Goal: Task Accomplishment & Management: Use online tool/utility

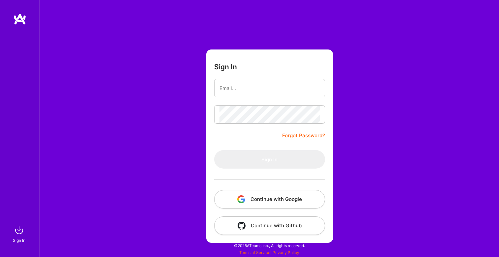
click at [297, 185] on div at bounding box center [269, 178] width 111 height 21
click at [293, 202] on button "Continue with Google" at bounding box center [269, 199] width 111 height 18
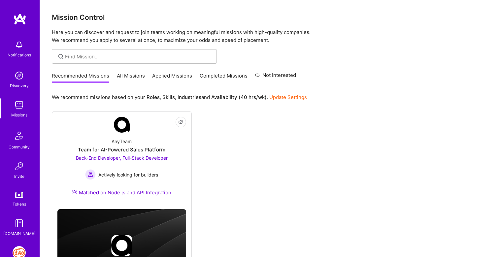
click at [21, 252] on img at bounding box center [19, 252] width 13 height 13
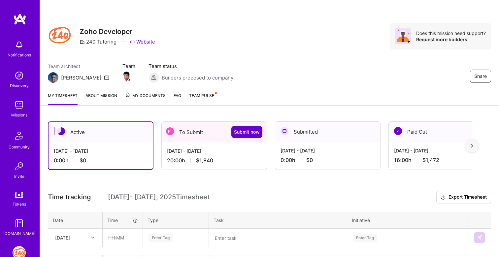
click at [236, 135] on button "Submit now" at bounding box center [246, 132] width 31 height 12
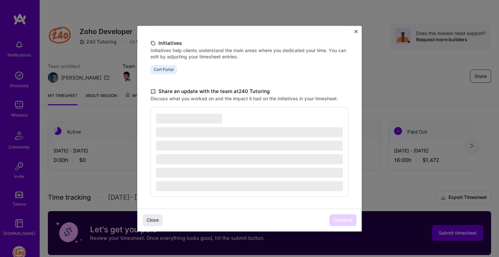
scroll to position [145, 0]
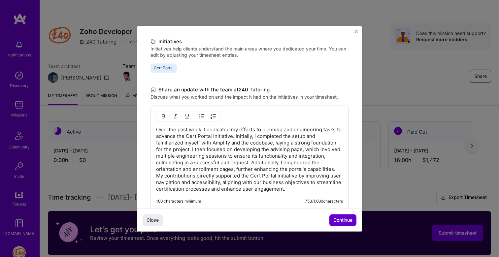
click at [340, 219] on span "Continue" at bounding box center [342, 220] width 19 height 7
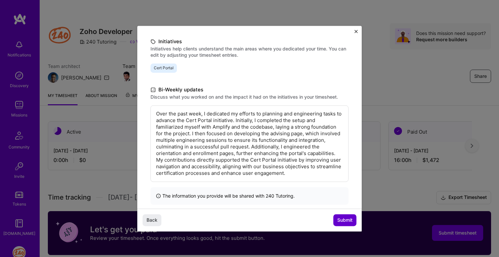
click at [340, 219] on span "Submit" at bounding box center [344, 220] width 15 height 7
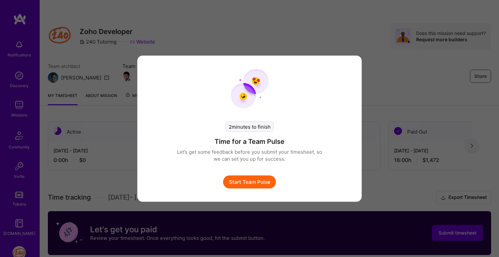
click at [258, 184] on button "Start Team Pulse" at bounding box center [249, 181] width 53 height 13
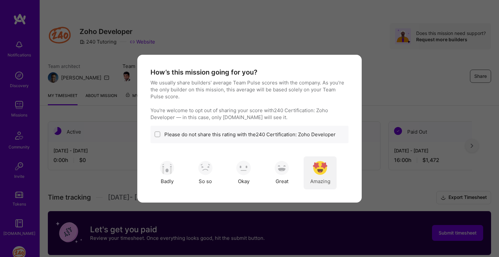
click at [324, 170] on img "modal" at bounding box center [320, 168] width 15 height 15
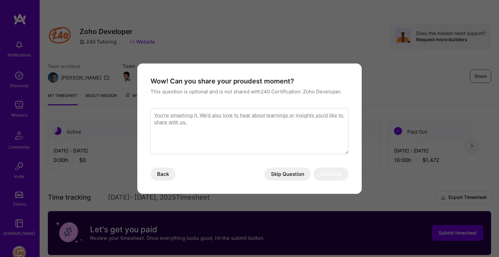
click at [286, 171] on button "Skip Question" at bounding box center [287, 173] width 46 height 13
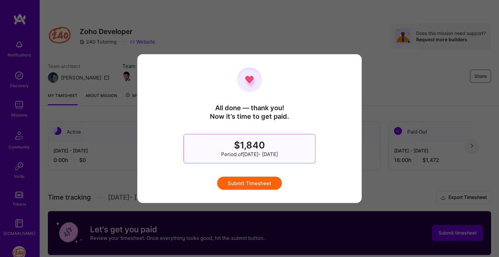
click at [260, 187] on button "Submit Timesheet" at bounding box center [249, 182] width 65 height 13
